Goal: Task Accomplishment & Management: Use online tool/utility

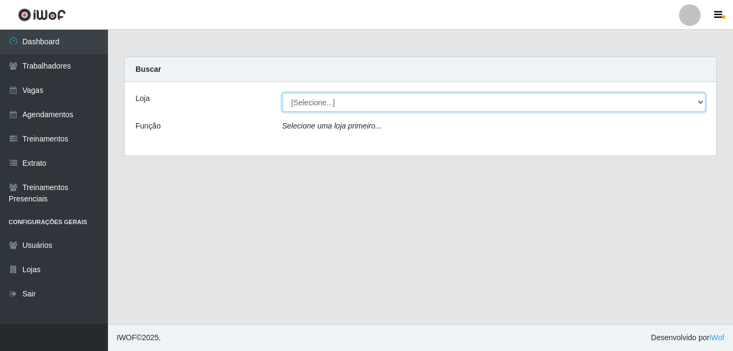
click at [374, 101] on select "[Selecione...] [GEOGRAPHIC_DATA] - [DATE][GEOGRAPHIC_DATA]" at bounding box center [494, 102] width 424 height 19
select select "471"
click at [282, 93] on select "[Selecione...] [GEOGRAPHIC_DATA] - [DATE][GEOGRAPHIC_DATA]" at bounding box center [494, 102] width 424 height 19
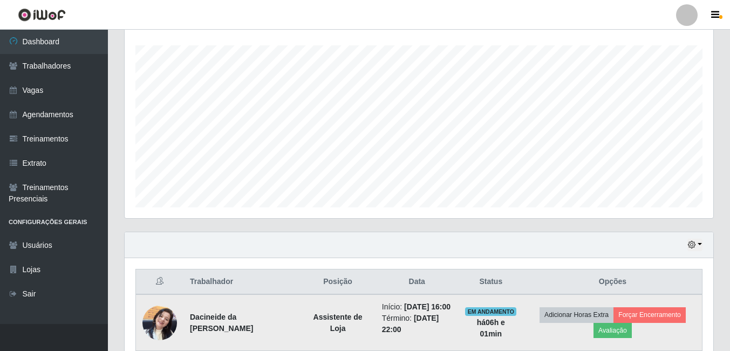
scroll to position [324, 0]
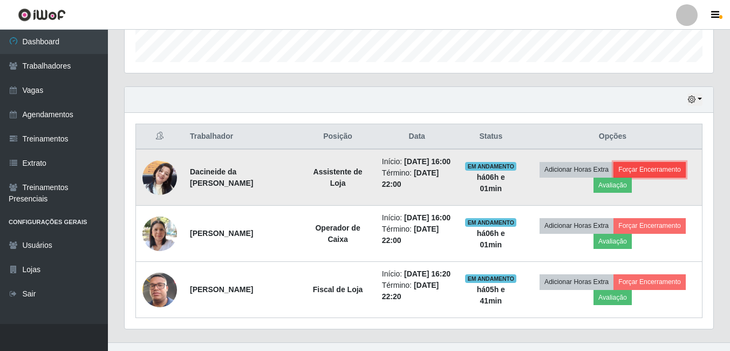
click at [673, 174] on button "Forçar Encerramento" at bounding box center [650, 169] width 72 height 15
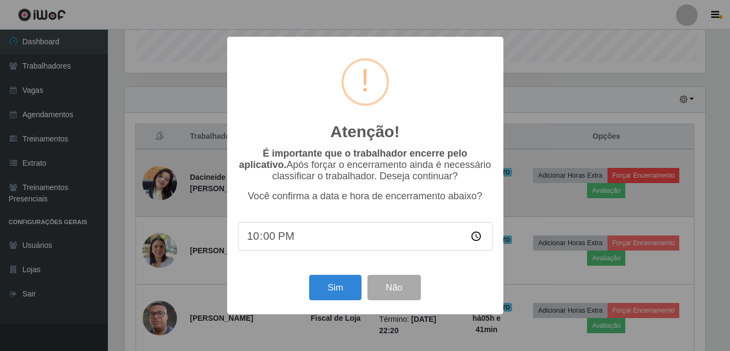
scroll to position [224, 583]
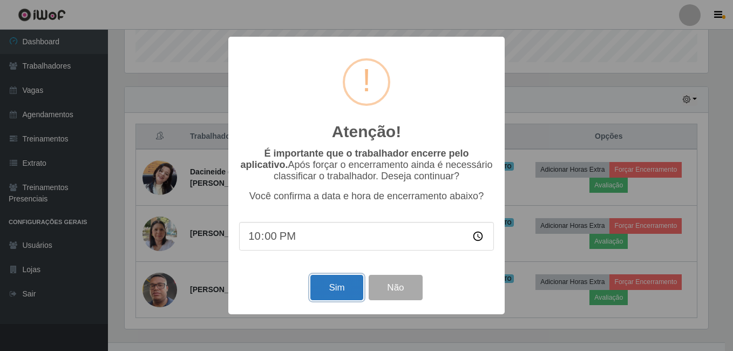
click at [335, 291] on button "Sim" at bounding box center [336, 287] width 52 height 25
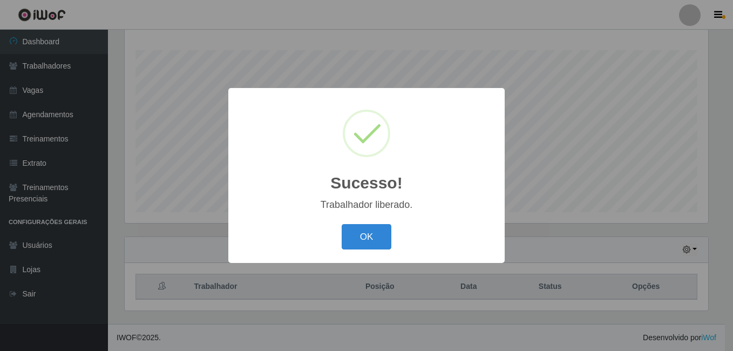
click at [663, 243] on div "Sucesso! × Trabalhador liberado. OK Cancel" at bounding box center [366, 175] width 733 height 351
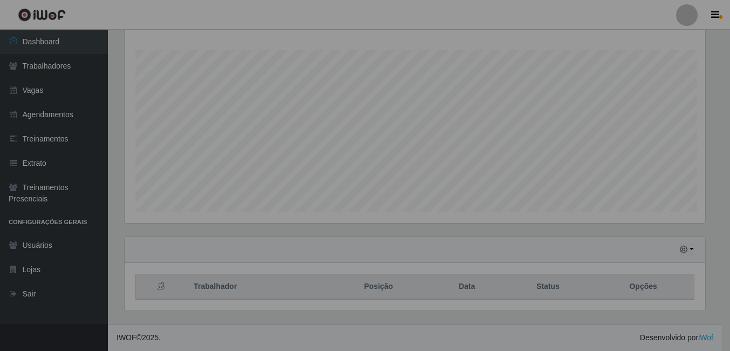
scroll to position [224, 589]
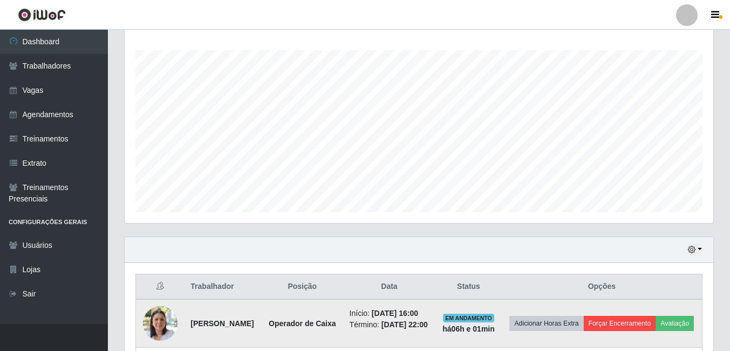
click at [643, 330] on td "Adicionar Horas Extra Forçar Encerramento Avaliação" at bounding box center [602, 323] width 201 height 49
click at [652, 317] on button "Forçar Encerramento" at bounding box center [620, 323] width 72 height 15
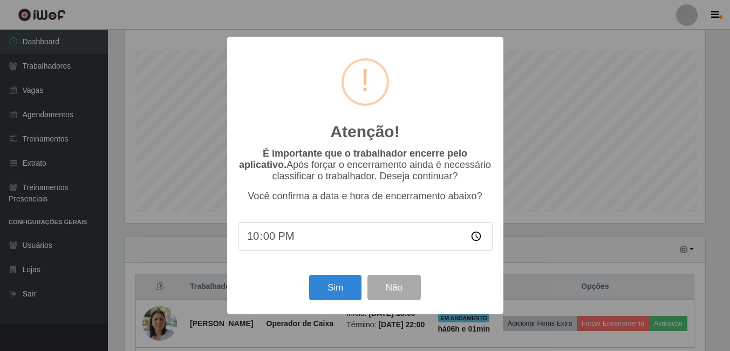
scroll to position [224, 583]
click at [333, 295] on button "Sim" at bounding box center [336, 287] width 52 height 25
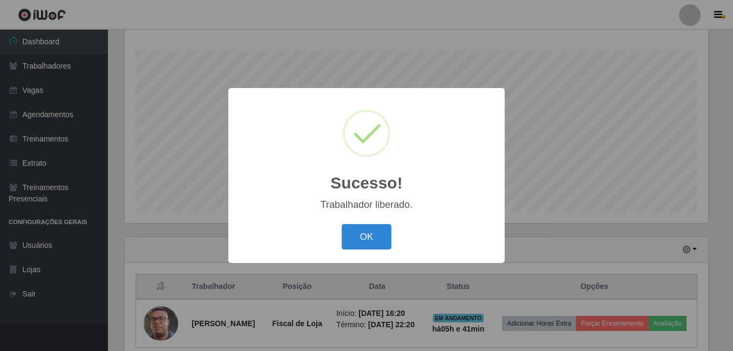
click at [435, 234] on div "OK Cancel" at bounding box center [366, 236] width 255 height 31
click at [593, 270] on div "Sucesso! × Trabalhador liberado. OK Cancel" at bounding box center [366, 175] width 733 height 351
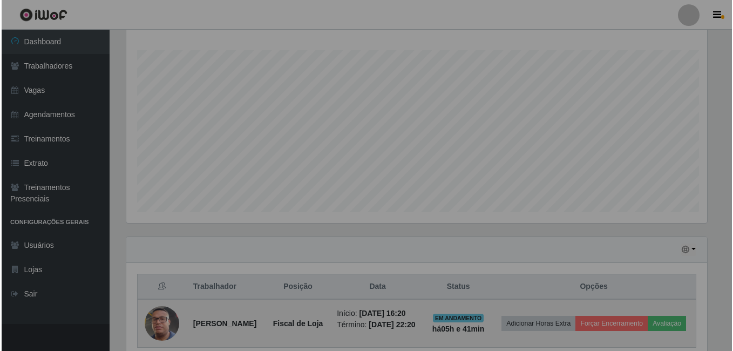
scroll to position [224, 589]
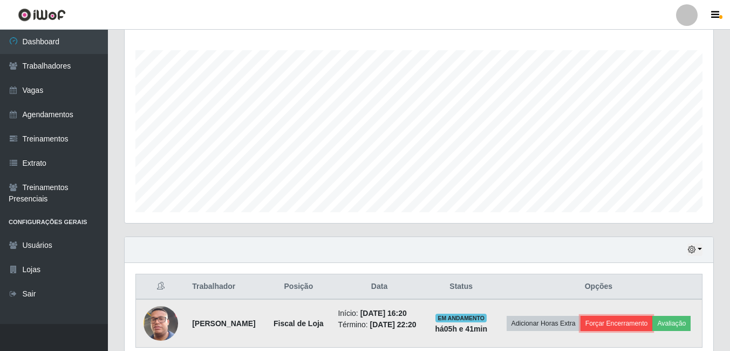
click at [640, 321] on button "Forçar Encerramento" at bounding box center [617, 323] width 72 height 15
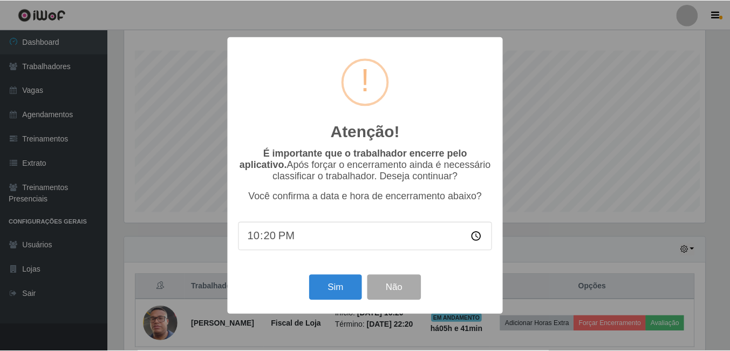
scroll to position [224, 583]
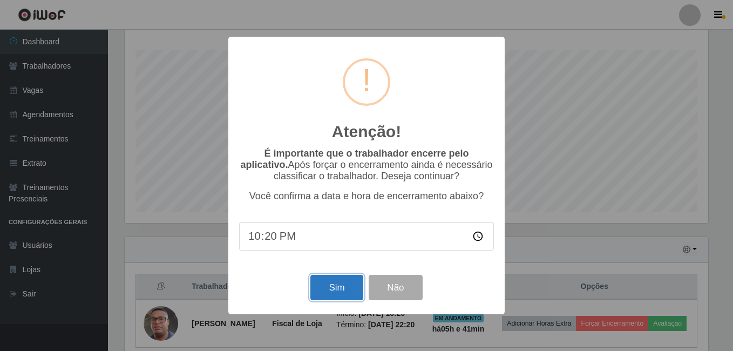
click at [329, 288] on button "Sim" at bounding box center [336, 287] width 52 height 25
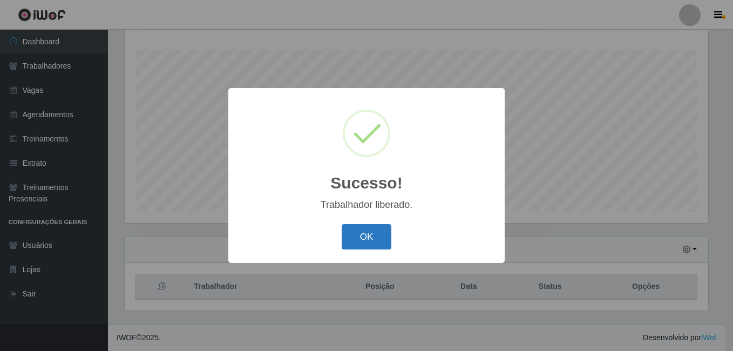
click at [374, 248] on button "OK" at bounding box center [367, 236] width 50 height 25
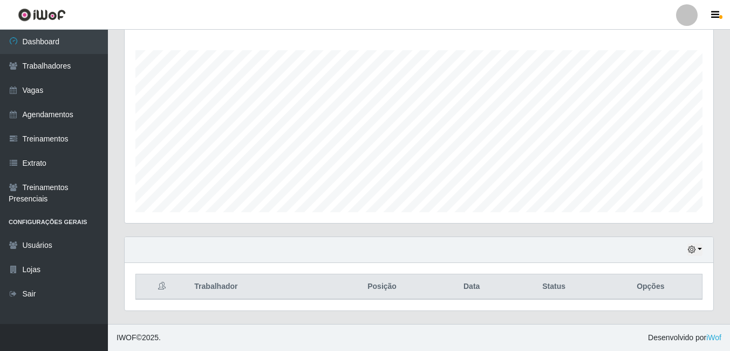
scroll to position [224, 589]
